Goal: Transaction & Acquisition: Purchase product/service

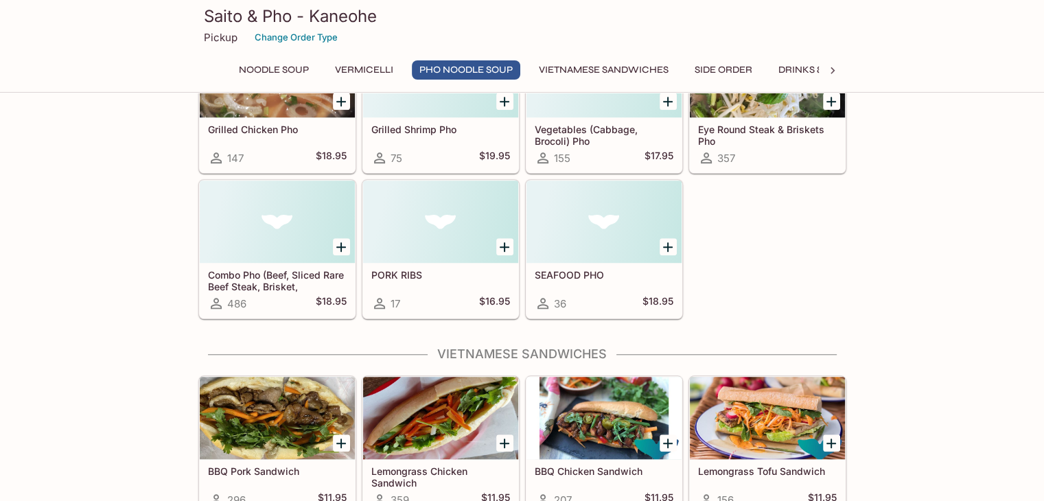
scroll to position [1166, 0]
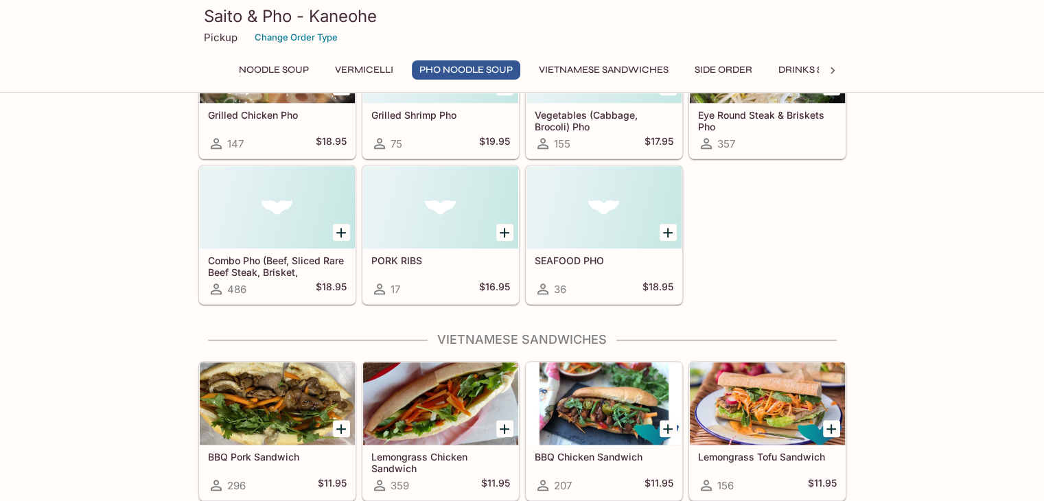
click at [261, 195] on div at bounding box center [277, 207] width 155 height 82
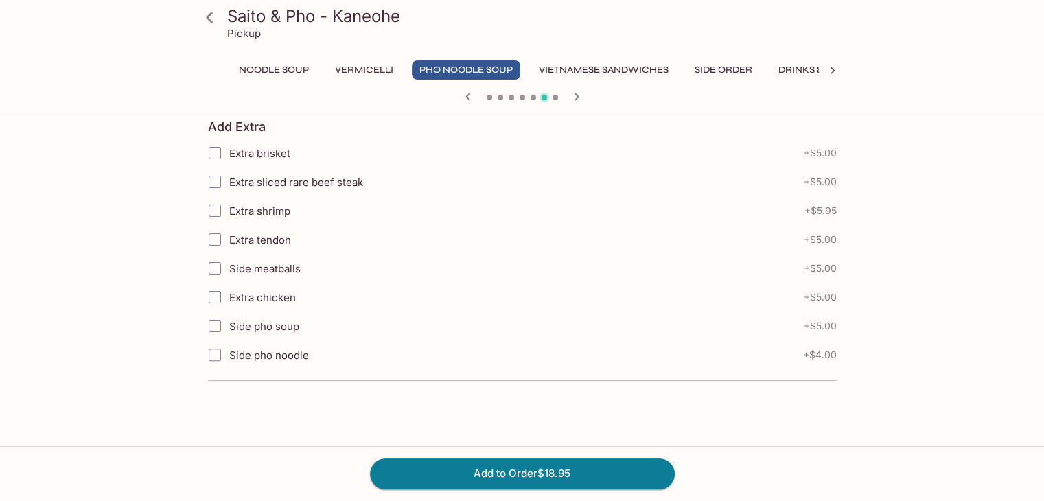
scroll to position [319, 0]
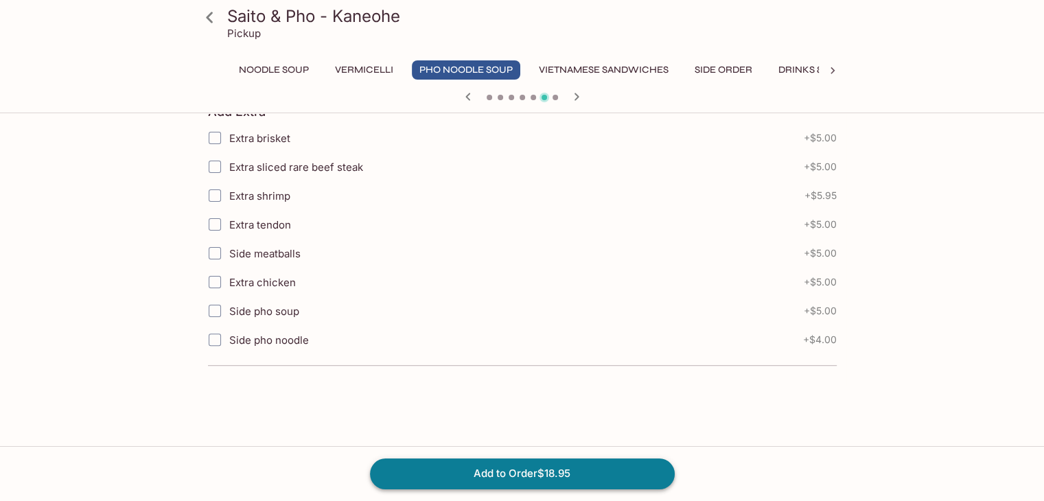
click at [527, 470] on button "Add to Order $18.95" at bounding box center [522, 473] width 305 height 30
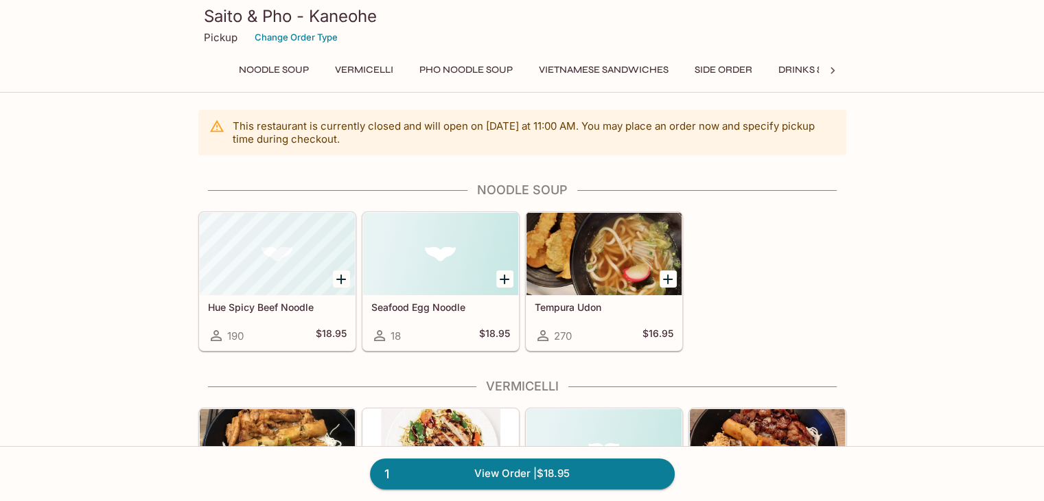
click at [740, 68] on button "Side Order" at bounding box center [723, 69] width 73 height 19
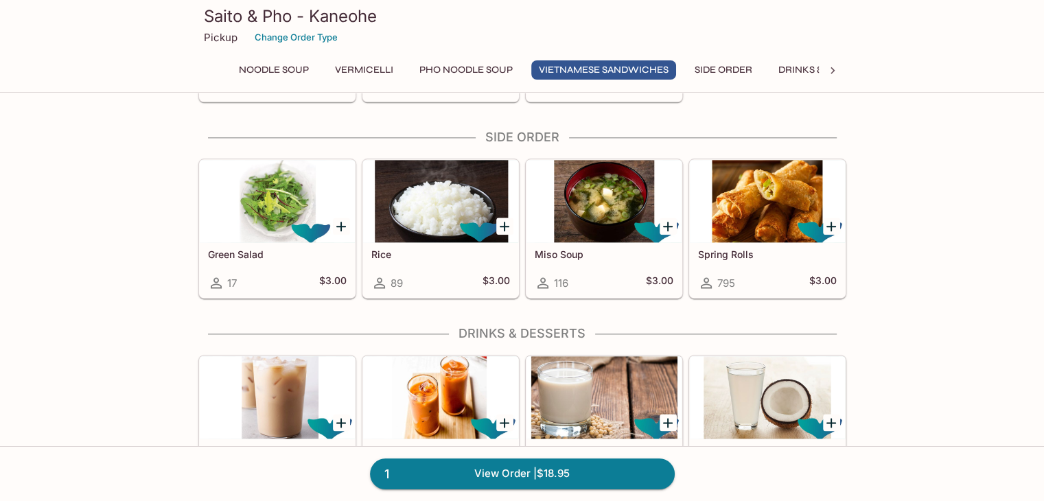
scroll to position [1718, 0]
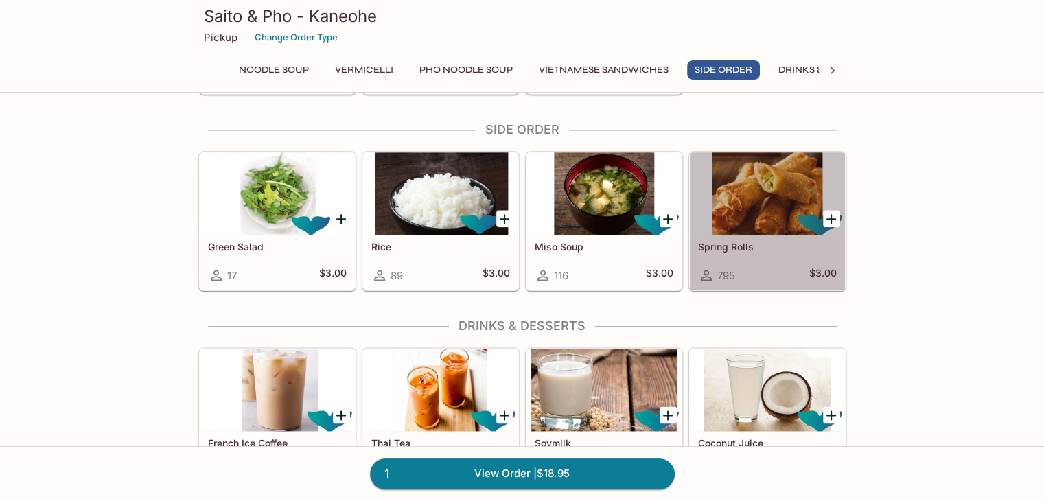
click at [773, 175] on div at bounding box center [767, 193] width 155 height 82
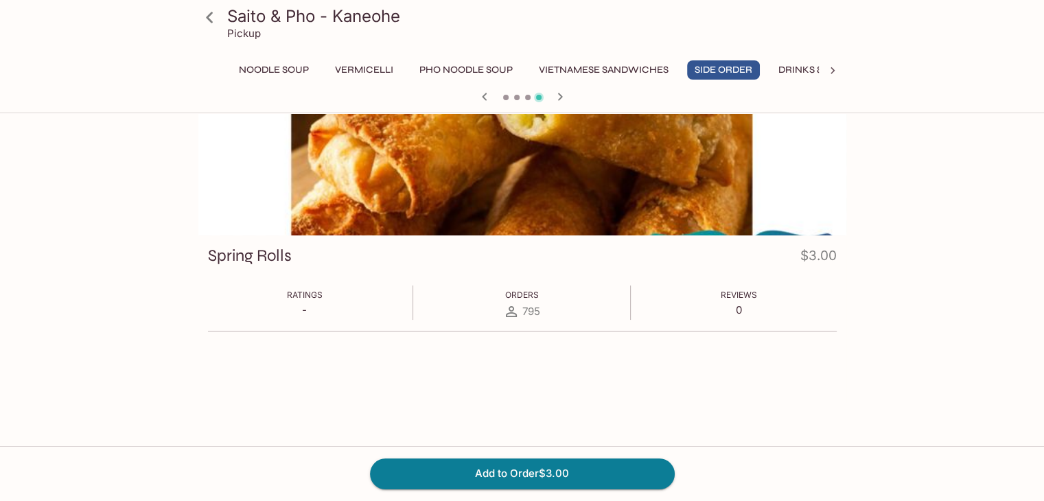
scroll to position [118, 0]
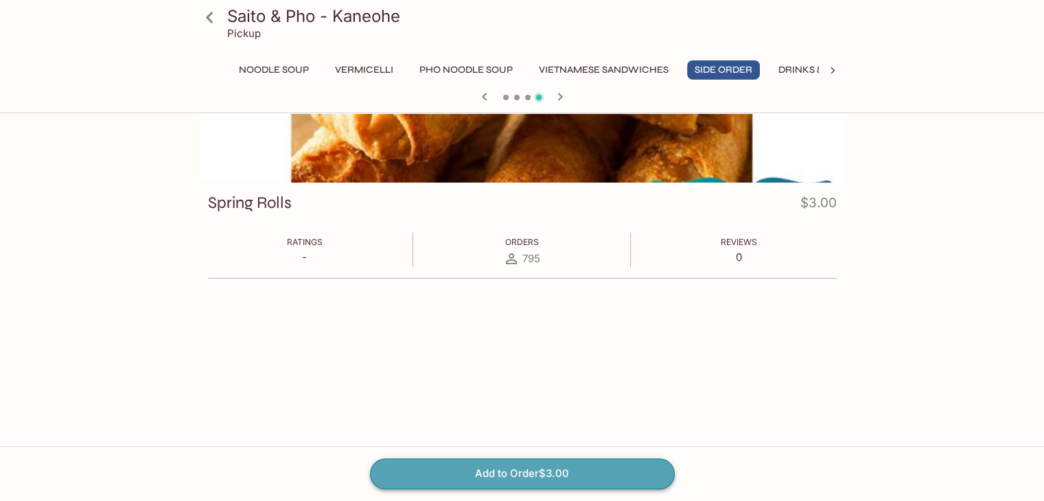
click at [448, 464] on button "Add to Order $3.00" at bounding box center [522, 473] width 305 height 30
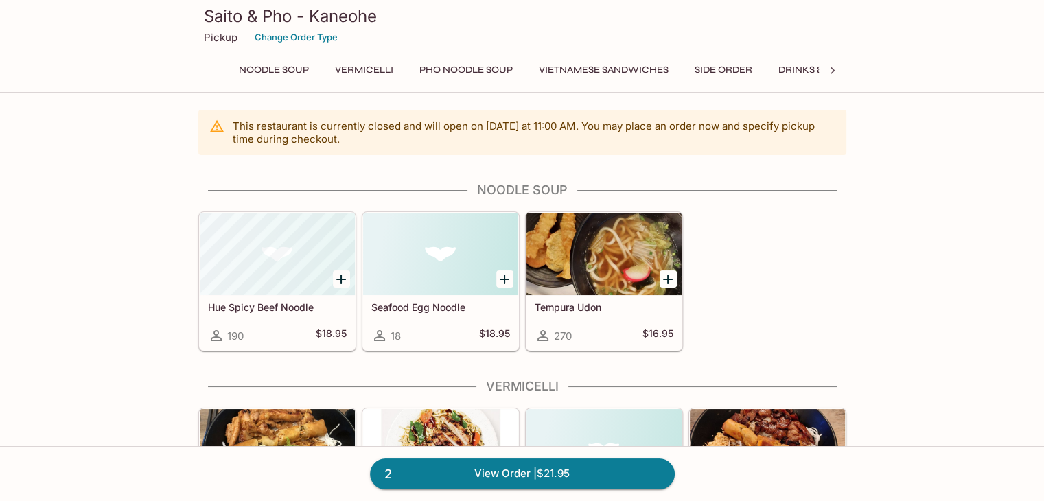
click at [725, 47] on div "Pickup Change Order Type" at bounding box center [522, 37] width 637 height 21
click at [728, 64] on button "Side Order" at bounding box center [723, 69] width 73 height 19
click at [585, 467] on link "2 View Order | $21.95" at bounding box center [522, 473] width 305 height 30
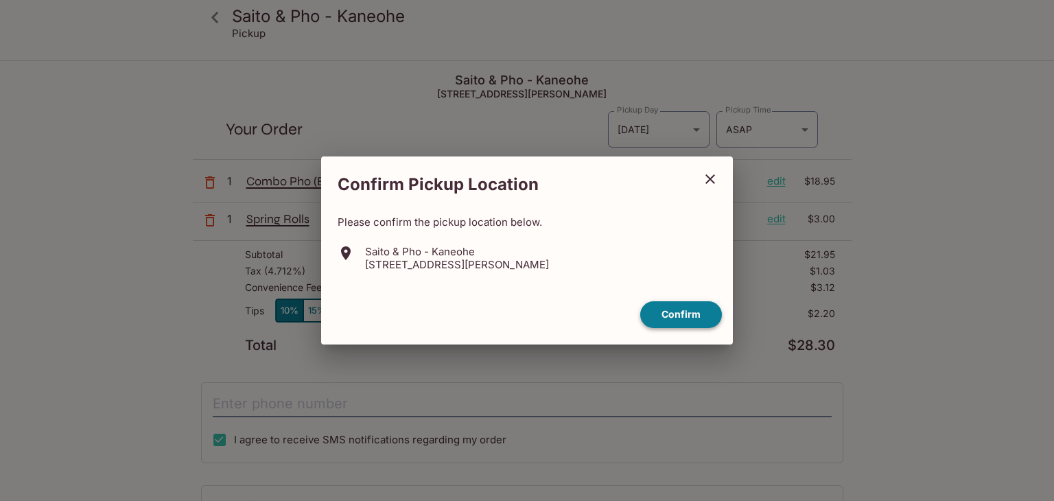
click at [677, 313] on button "Confirm" at bounding box center [681, 314] width 82 height 27
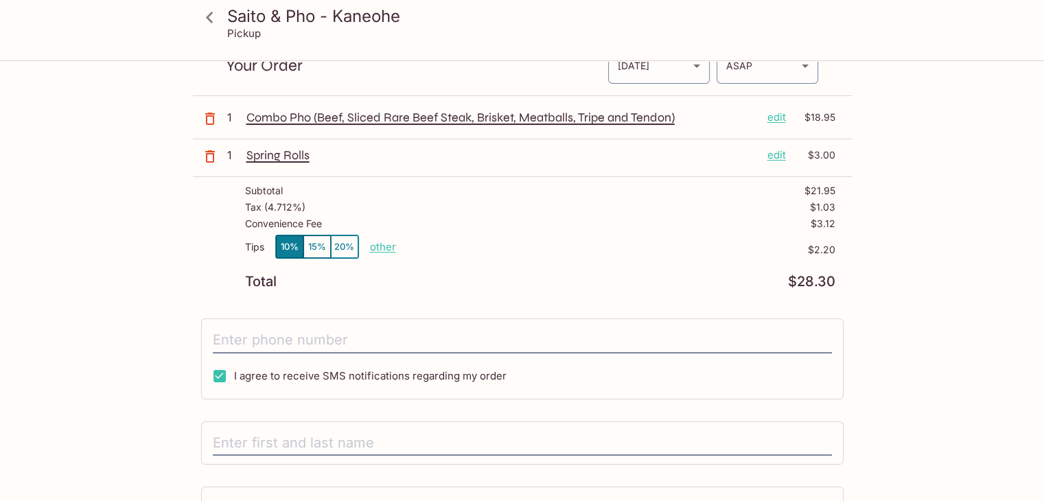
scroll to position [137, 0]
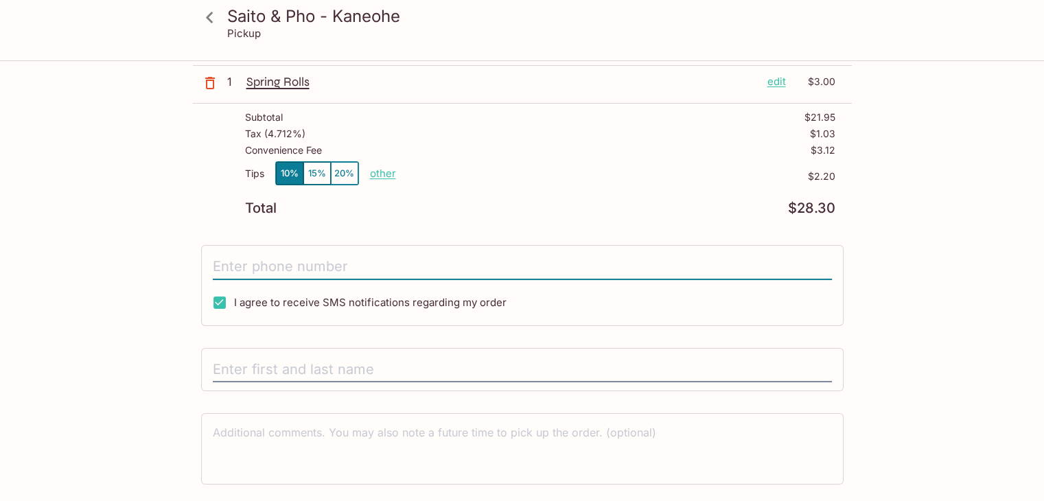
click at [381, 270] on input "tel" at bounding box center [522, 267] width 619 height 26
type input "[PHONE_NUMBER]"
click at [977, 242] on div "Saito & Pho - Kaneohe Pickup Saito & Pho - Kaneohe 45-[STREET_ADDRESS] Your Ord…" at bounding box center [522, 175] width 1044 height 501
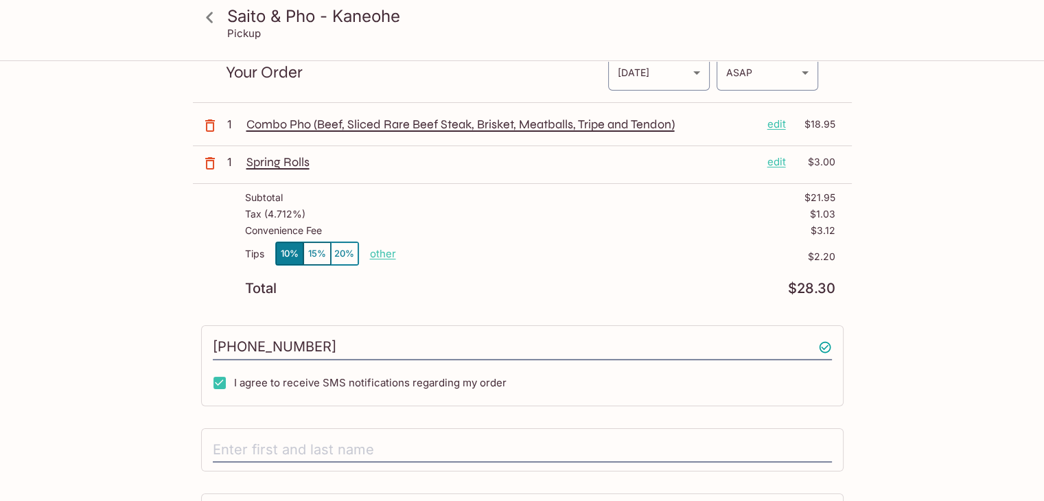
scroll to position [0, 0]
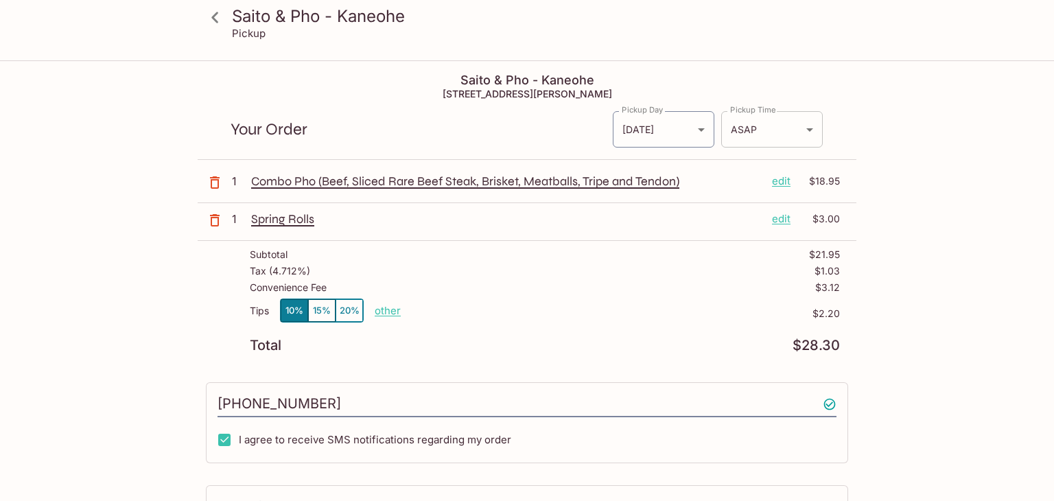
click at [749, 132] on body "Saito & Pho - Kaneohe Pickup Saito & Pho - Kaneohe 45-[STREET_ADDRESS] Your Ord…" at bounding box center [527, 312] width 1054 height 501
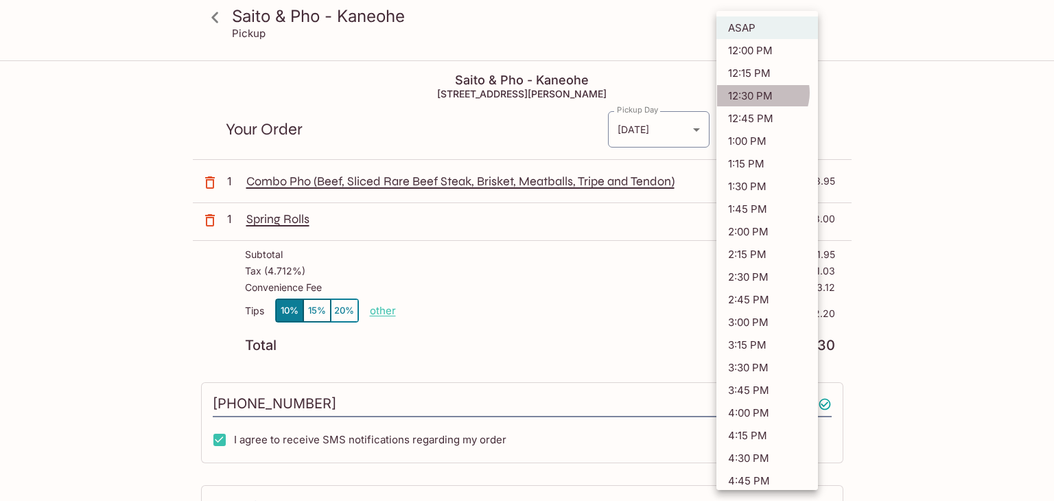
click at [759, 92] on li "12:30 PM" at bounding box center [767, 95] width 102 height 23
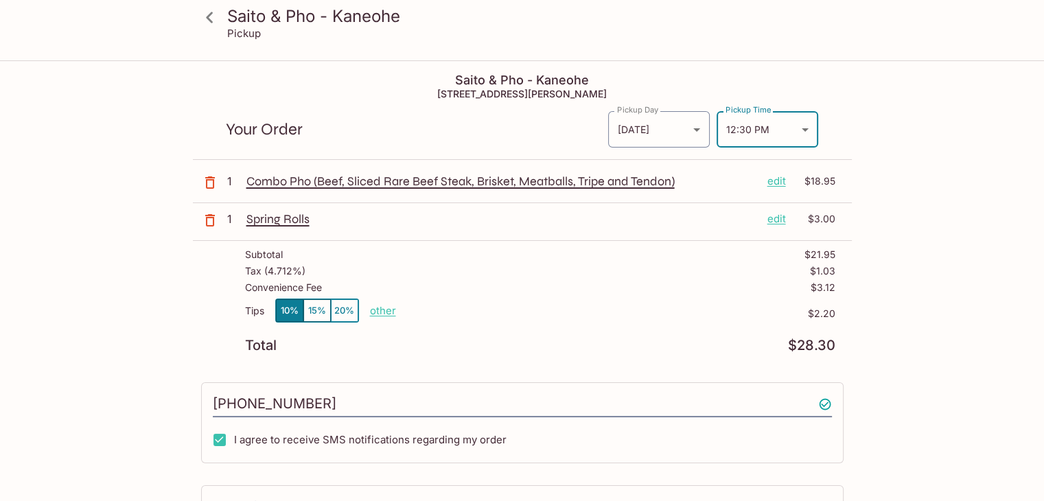
click at [752, 116] on body "Saito & Pho - Kaneohe Pickup Saito & Pho - Kaneohe 45-[STREET_ADDRESS] Your Ord…" at bounding box center [522, 312] width 1044 height 501
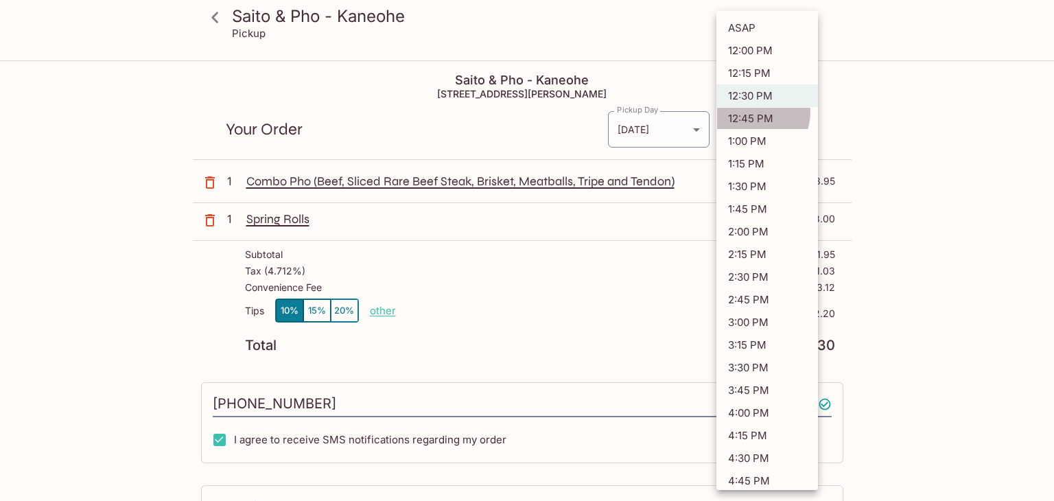
click at [753, 110] on li "12:45 PM" at bounding box center [767, 118] width 102 height 23
type input "[DATE]T22:45:18.000000Z"
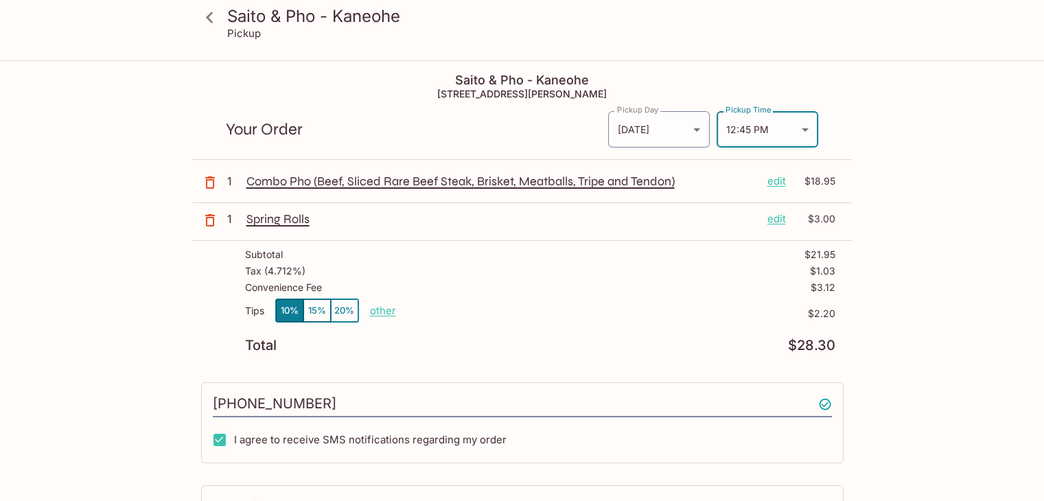
click at [979, 123] on div "Saito & Pho - Kaneohe Pickup Saito & Pho - Kaneohe 45-[STREET_ADDRESS] Your Ord…" at bounding box center [522, 312] width 1044 height 501
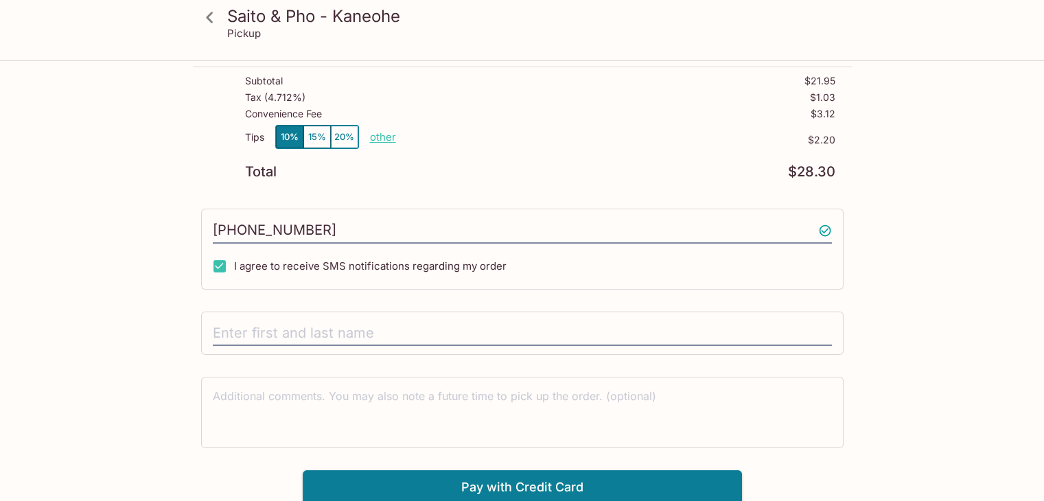
scroll to position [174, 0]
click at [598, 472] on button "Pay with Credit Card" at bounding box center [522, 486] width 439 height 34
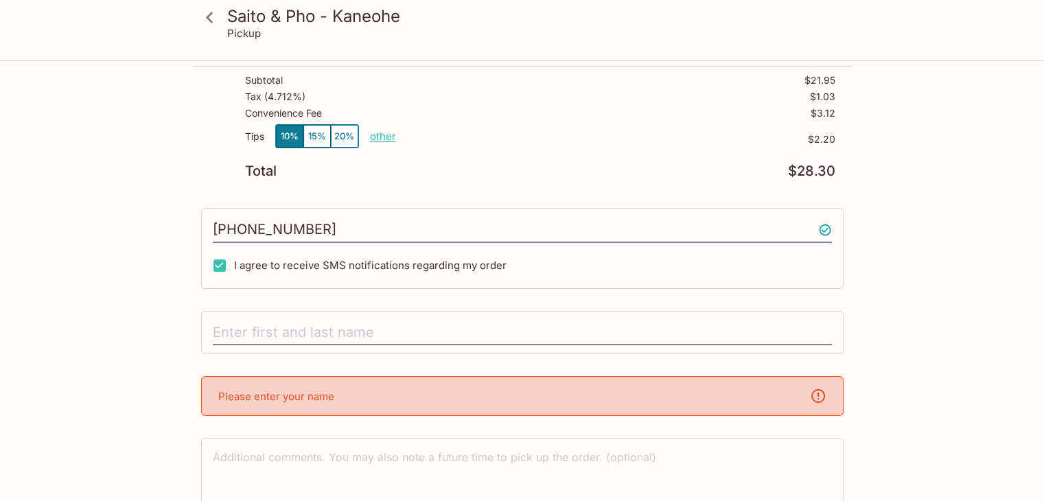
click at [349, 400] on div "Please enter your name" at bounding box center [522, 396] width 642 height 40
click at [341, 338] on input "text" at bounding box center [522, 333] width 619 height 26
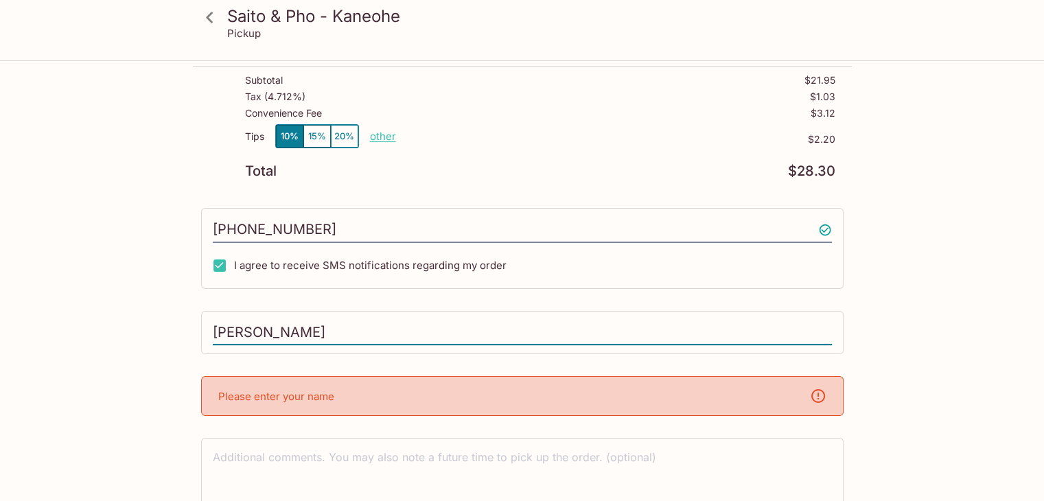
type input "[PERSON_NAME]"
click at [974, 289] on div "Saito & Pho - Kaneohe Pickup Saito & Pho - Kaneohe 45-[STREET_ADDRESS] Your Ord…" at bounding box center [522, 137] width 1044 height 501
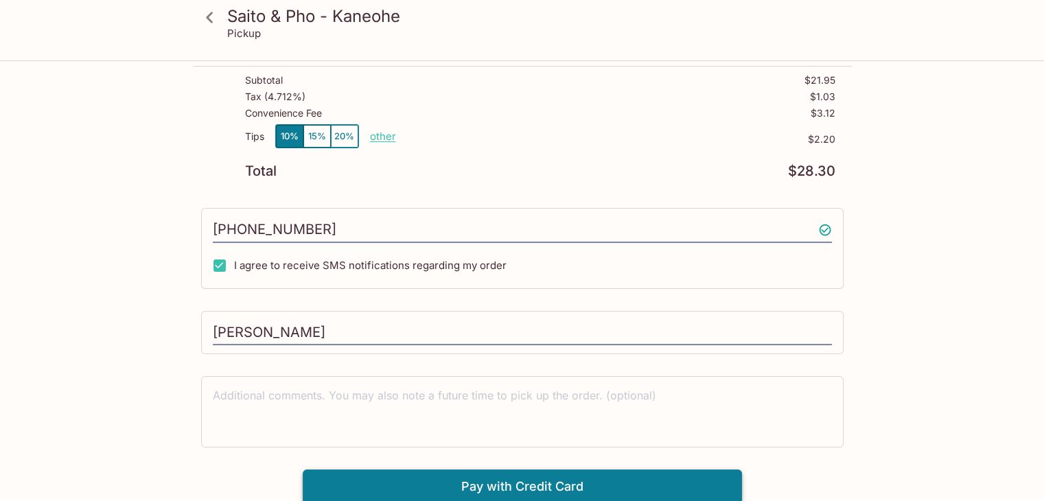
click at [612, 481] on button "Pay with Credit Card" at bounding box center [522, 486] width 439 height 34
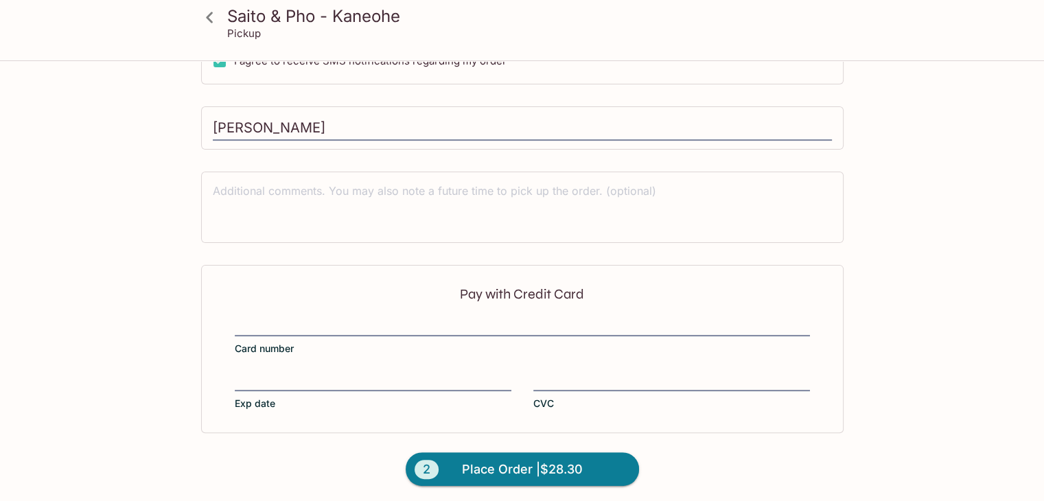
scroll to position [379, 0]
click at [450, 311] on div "Pay with Credit Card Card number Exp date CVC" at bounding box center [522, 347] width 642 height 167
click at [530, 458] on span "Place Order | $28.30" at bounding box center [522, 469] width 121 height 22
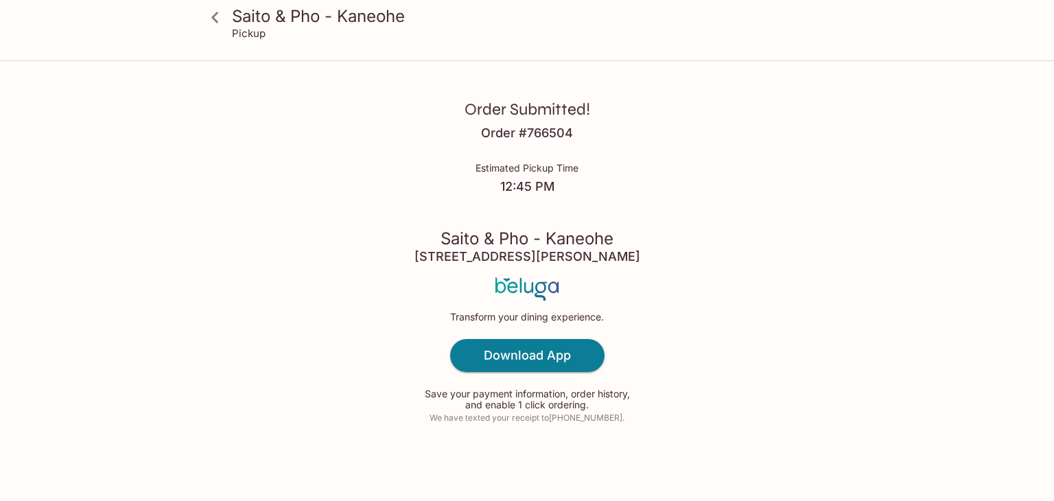
click at [709, 154] on div "Order Submitted! Order # 766504 Estimated Pickup Time 12:45 PM Saito & Pho - Ka…" at bounding box center [527, 250] width 878 height 501
